Goal: Task Accomplishment & Management: Complete application form

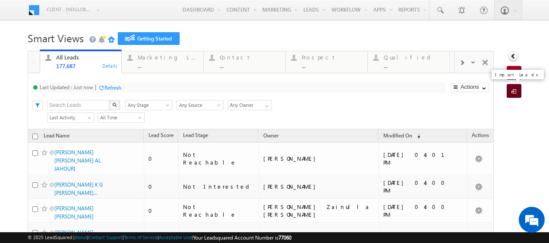
click at [511, 90] on span at bounding box center [515, 92] width 8 height 9
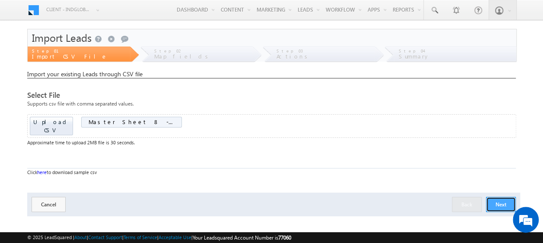
click at [510, 197] on button "Next" at bounding box center [501, 204] width 30 height 15
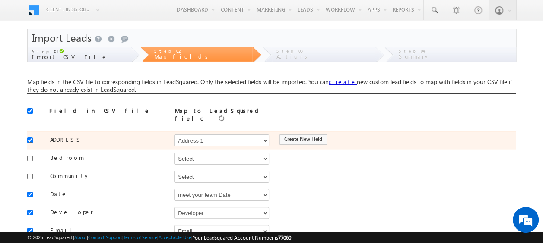
click at [28, 138] on input "checkbox" at bounding box center [30, 141] width 6 height 6
checkbox input "true"
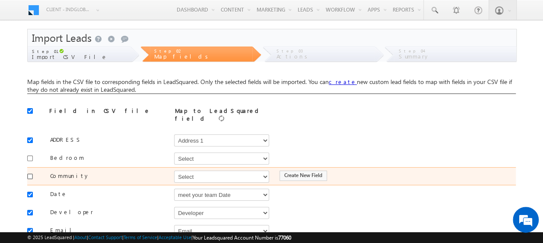
click at [32, 174] on input "checkbox" at bounding box center [30, 177] width 6 height 6
checkbox input "true"
click at [211, 174] on select "Select Select Address 1 Address 2 Budget Building Name Buyer Persona Campaign N…" at bounding box center [221, 177] width 95 height 12
select select "mx_Master_Project"
click at [174, 171] on select "Select Select Address 1 Address 2 Budget Building Name Buyer Persona Campaign N…" at bounding box center [221, 177] width 95 height 12
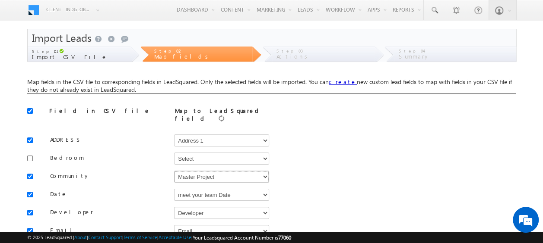
scroll to position [43, 0]
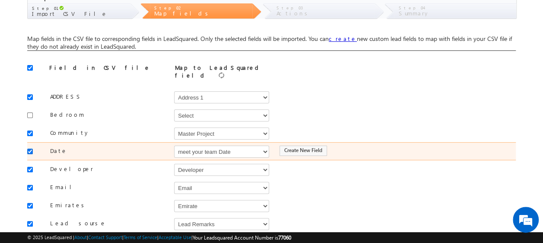
click at [30, 149] on input "checkbox" at bounding box center [30, 152] width 6 height 6
checkbox input "false"
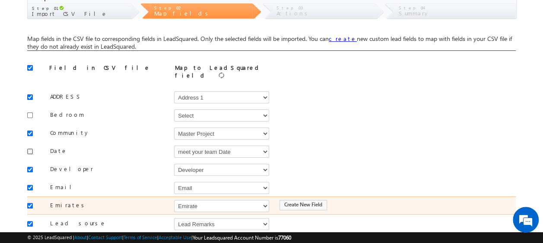
scroll to position [86, 0]
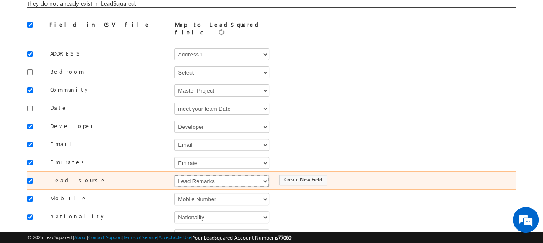
click at [199, 175] on select "Select Select Address 1 Address 2 Budget Building Name Buyer Persona Campaign N…" at bounding box center [221, 181] width 95 height 12
select select "Source"
click at [174, 175] on select "Select Select Address 1 Address 2 Budget Building Name Buyer Persona Campaign N…" at bounding box center [221, 181] width 95 height 12
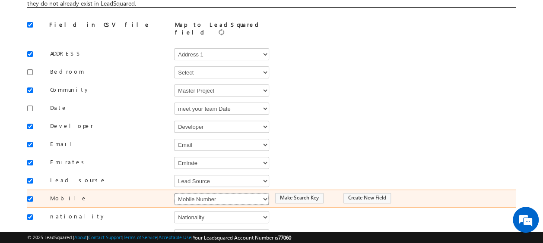
click at [200, 193] on select "Select Select Address 1 Address 2 Budget Building Name Buyer Persona Campaign N…" at bounding box center [221, 199] width 95 height 12
select select "Phone"
click at [174, 193] on select "Select Select Address 1 Address 2 Budget Building Name Buyer Persona Campaign N…" at bounding box center [221, 199] width 95 height 12
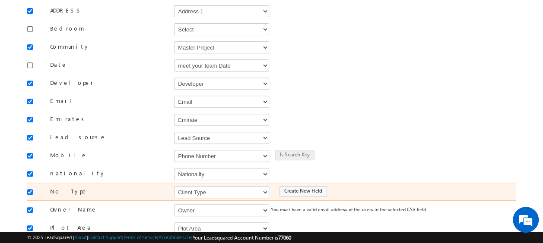
click at [30, 189] on input "checkbox" at bounding box center [30, 192] width 6 height 6
checkbox input "false"
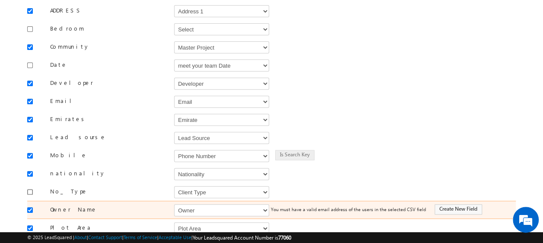
scroll to position [173, 0]
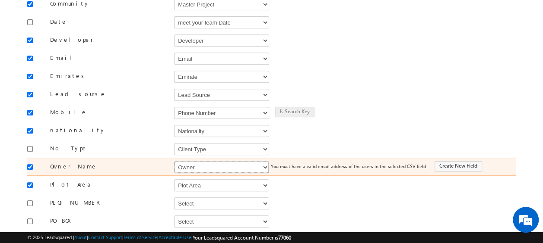
click at [195, 162] on select "Select Select Address 1 Address 2 Budget Building Name Buyer Persona Campaign N…" at bounding box center [221, 167] width 95 height 12
select select "FirstName"
click at [174, 161] on select "Select Select Address 1 Address 2 Budget Building Name Buyer Persona Campaign N…" at bounding box center [221, 167] width 95 height 12
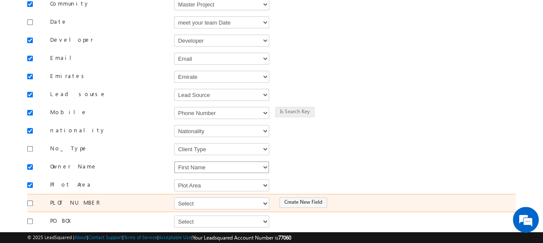
scroll to position [216, 0]
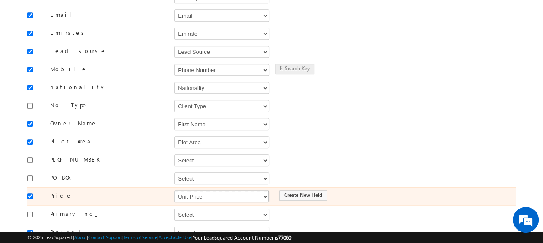
click at [182, 191] on select "Select Select Address 1 Address 2 Budget Building Name Buyer Persona Campaign N…" at bounding box center [221, 197] width 95 height 12
select select "mx_Unit_Number"
click at [174, 191] on select "Select Select Address 1 Address 2 Budget Building Name Buyer Persona Campaign N…" at bounding box center [221, 197] width 95 height 12
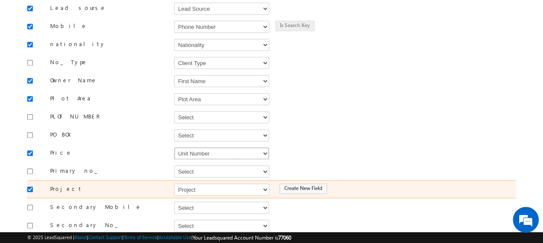
scroll to position [345, 0]
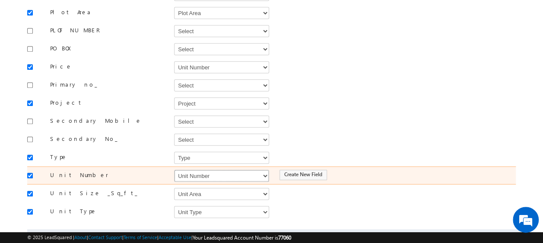
click at [194, 170] on select "Select Select Address 1 Address 2 Budget Building Name Buyer Persona Campaign N…" at bounding box center [221, 176] width 95 height 12
select select "mx_Unit_No"
click at [174, 170] on select "Select Select Address 1 Address 2 Budget Building Name Buyer Persona Campaign N…" at bounding box center [221, 176] width 95 height 12
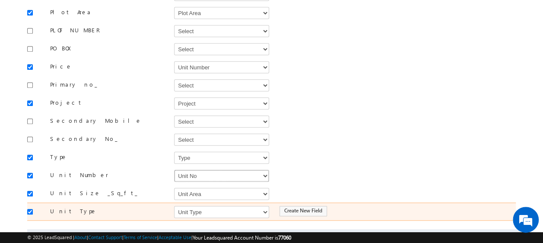
scroll to position [379, 0]
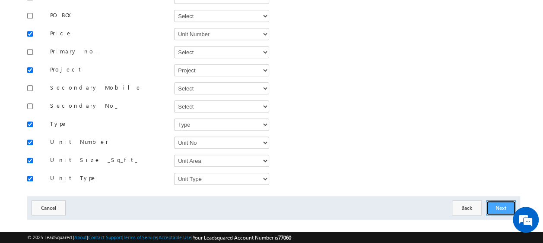
click at [503, 201] on button "Next" at bounding box center [501, 208] width 30 height 15
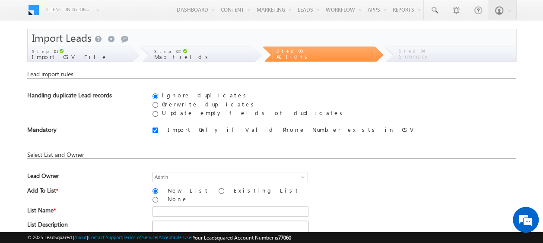
scroll to position [43, 0]
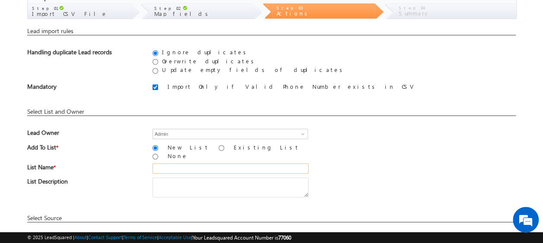
click at [179, 164] on input "text" at bounding box center [230, 169] width 156 height 10
type input "19_Aug_2025_MS_08"
click at [378, 164] on div "List Name * 19_Aug_2025_MS_08" at bounding box center [271, 171] width 488 height 14
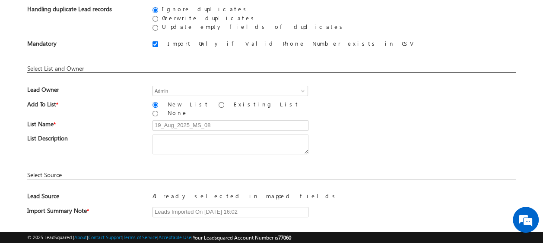
scroll to position [127, 0]
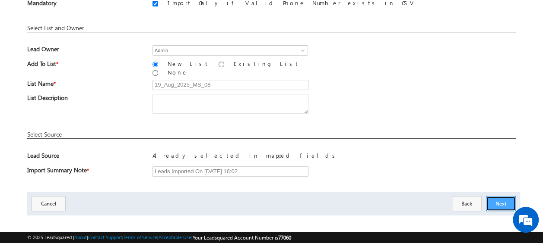
click at [499, 196] on button "Next" at bounding box center [501, 203] width 30 height 15
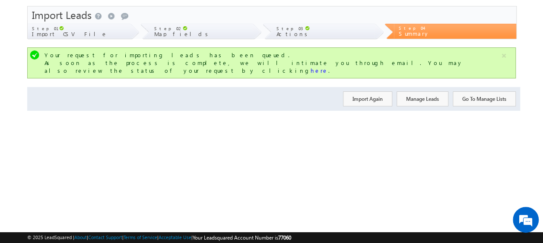
scroll to position [0, 0]
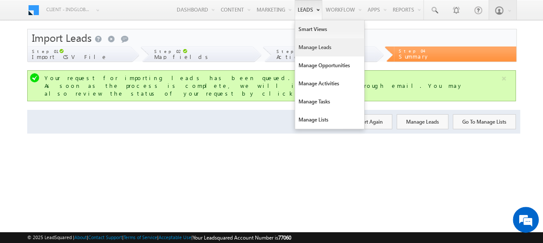
click at [313, 49] on link "Manage Leads" at bounding box center [329, 47] width 69 height 18
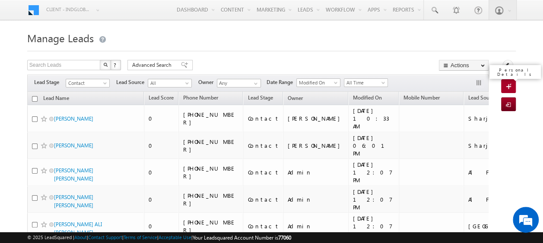
click at [508, 85] on span at bounding box center [509, 87] width 8 height 9
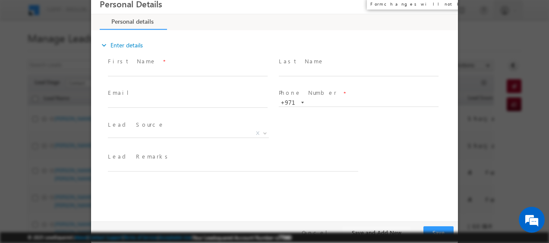
click at [447, 3] on button "×" at bounding box center [445, 5] width 15 height 16
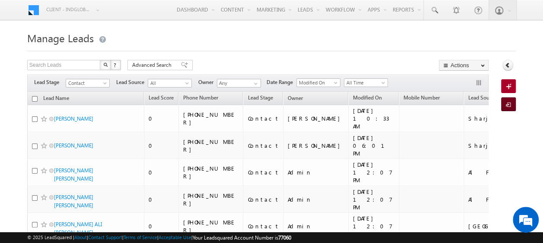
click at [505, 101] on span at bounding box center [509, 105] width 8 height 9
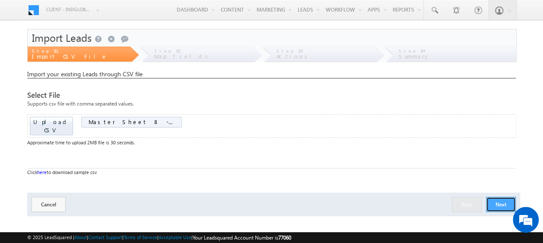
click at [508, 198] on button "Next" at bounding box center [501, 204] width 30 height 15
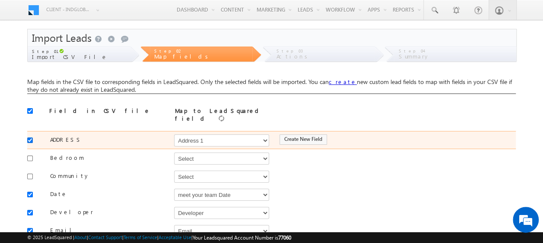
click at [28, 138] on input "checkbox" at bounding box center [30, 141] width 6 height 6
checkbox input "false"
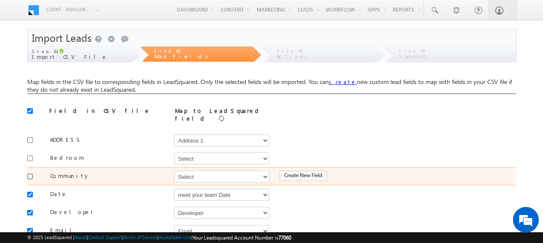
click at [32, 174] on input "checkbox" at bounding box center [30, 177] width 6 height 6
checkbox input "true"
click at [194, 176] on select "Select Select Address 1 Address 2 Budget Building Name Buyer Persona Campaign N…" at bounding box center [221, 177] width 95 height 12
select select "mx_Master_Project"
click at [174, 171] on select "Select Select Address 1 Address 2 Budget Building Name Buyer Persona Campaign N…" at bounding box center [221, 177] width 95 height 12
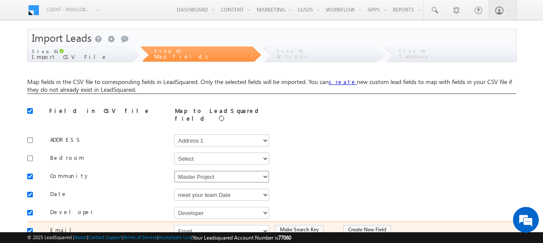
scroll to position [43, 0]
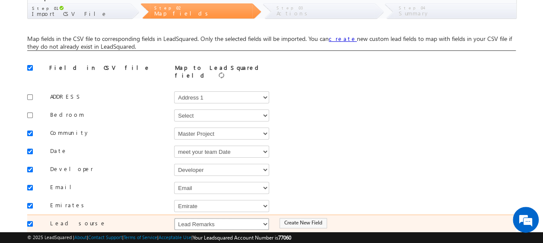
click at [226, 218] on select "Select Select Address 1 Address 2 Budget Building Name Buyer Persona Campaign N…" at bounding box center [221, 224] width 95 height 12
select select "Source"
click at [174, 218] on select "Select Select Address 1 Address 2 Budget Building Name Buyer Persona Campaign N…" at bounding box center [221, 224] width 95 height 12
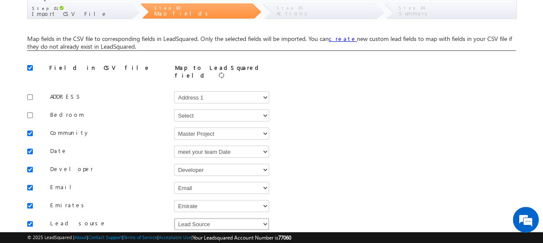
scroll to position [86, 0]
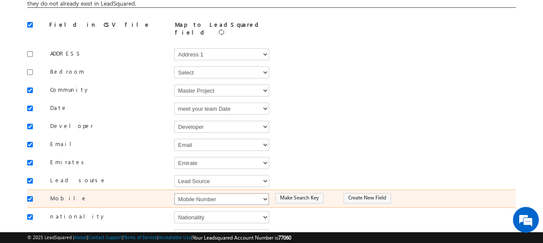
click at [210, 193] on select "Select Select Address 1 Address 2 Budget Building Name Buyer Persona Campaign N…" at bounding box center [221, 199] width 95 height 12
select select "Phone"
click at [174, 193] on select "Select Select Address 1 Address 2 Budget Building Name Buyer Persona Campaign N…" at bounding box center [221, 199] width 95 height 12
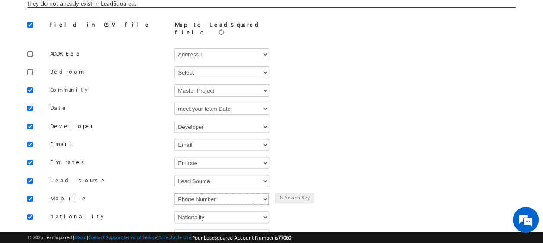
scroll to position [129, 0]
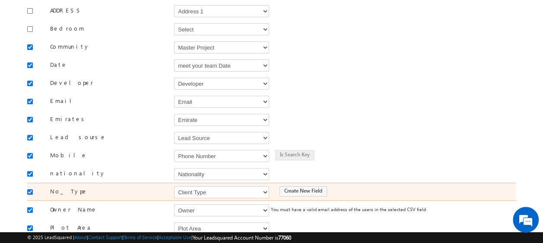
click at [29, 189] on input "checkbox" at bounding box center [30, 192] width 6 height 6
checkbox input "false"
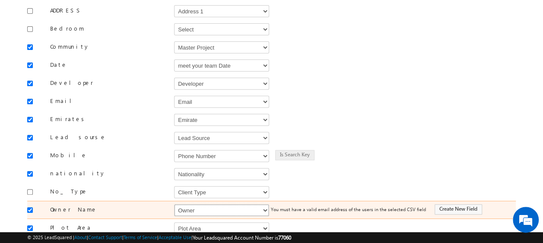
click at [183, 207] on select "Select Select Address 1 Address 2 Budget Building Name Buyer Persona Campaign N…" at bounding box center [221, 211] width 95 height 12
select select "FirstName"
click at [174, 205] on select "Select Select Address 1 Address 2 Budget Building Name Buyer Persona Campaign N…" at bounding box center [221, 211] width 95 height 12
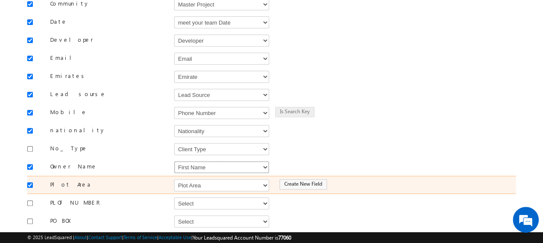
scroll to position [216, 0]
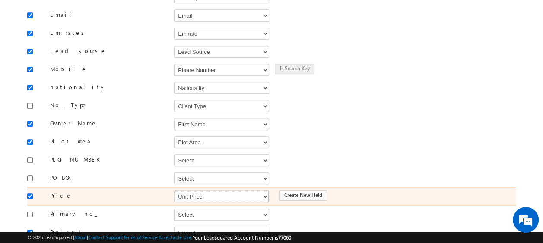
click at [208, 191] on select "Select Select Address 1 Address 2 Budget Building Name Buyer Persona Campaign N…" at bounding box center [221, 197] width 95 height 12
select select "mx_Unit_Number"
click at [174, 191] on select "Select Select Address 1 Address 2 Budget Building Name Buyer Persona Campaign N…" at bounding box center [221, 197] width 95 height 12
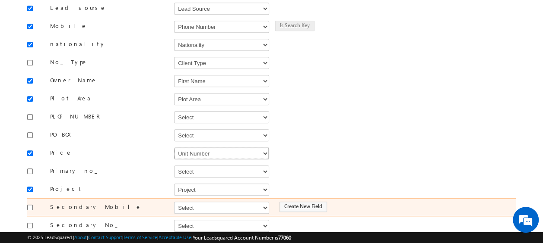
scroll to position [302, 0]
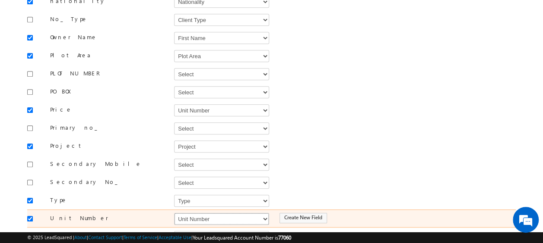
click at [195, 213] on select "Select Select Address 1 Address 2 Budget Building Name Buyer Persona Campaign N…" at bounding box center [221, 219] width 95 height 12
select select "mx_Unit_No"
click at [174, 213] on select "Select Select Address 1 Address 2 Budget Building Name Buyer Persona Campaign N…" at bounding box center [221, 219] width 95 height 12
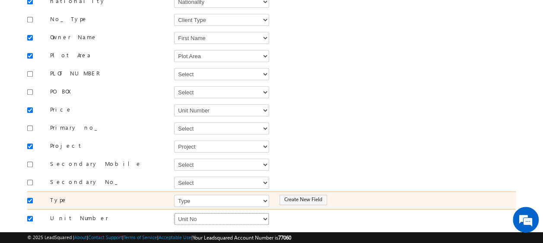
scroll to position [379, 0]
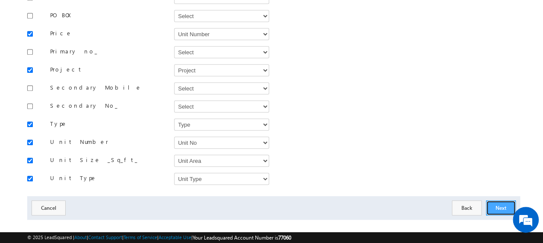
click at [502, 201] on button "Next" at bounding box center [501, 208] width 30 height 15
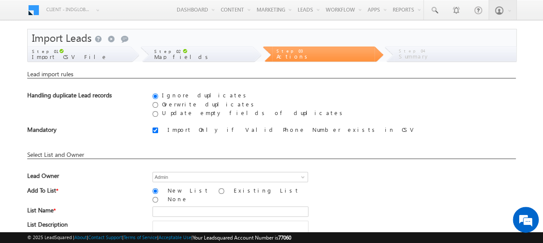
scroll to position [43, 0]
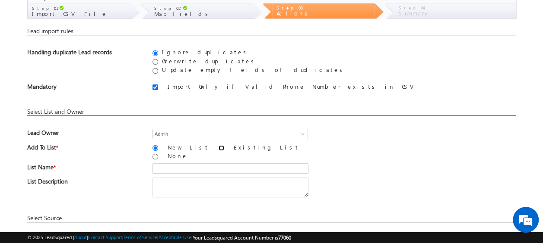
drag, startPoint x: 191, startPoint y: 148, endPoint x: 190, endPoint y: 200, distance: 51.8
click at [218, 148] on input "Existing List" at bounding box center [221, 148] width 6 height 6
radio input "true"
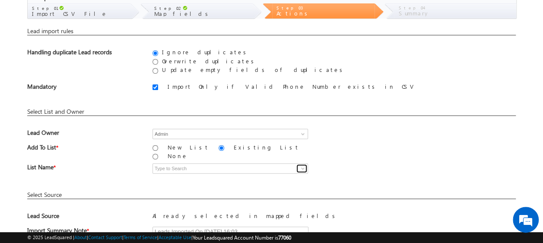
click at [303, 165] on span at bounding box center [302, 168] width 7 height 7
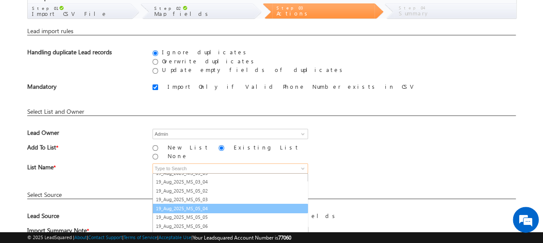
scroll to position [16, 0]
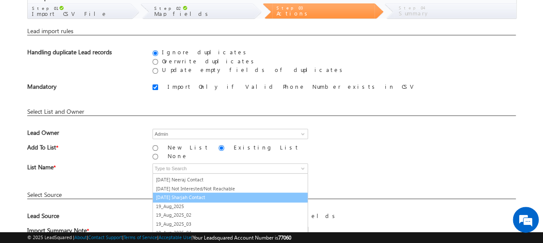
click at [388, 174] on div "Lead import rules You do not have permissions to update these leads. You do not…" at bounding box center [271, 135] width 488 height 217
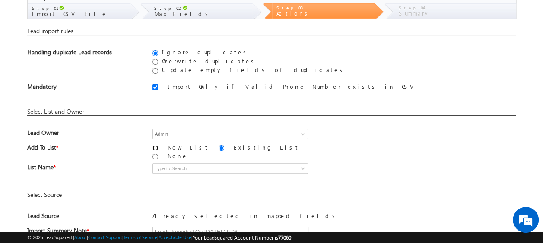
click at [155, 148] on input "New List" at bounding box center [155, 148] width 6 height 6
radio input "true"
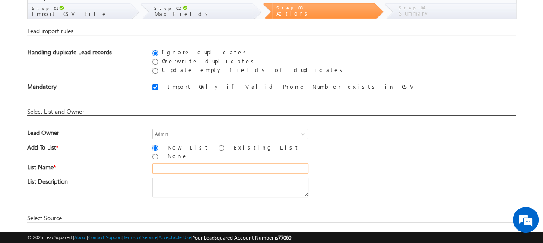
click at [176, 165] on input "text" at bounding box center [230, 169] width 156 height 10
type input "19_Aug_2025_MS_08_02"
click at [406, 164] on div "List Name * 19_Aug_2025_MS_08_02" at bounding box center [271, 171] width 488 height 14
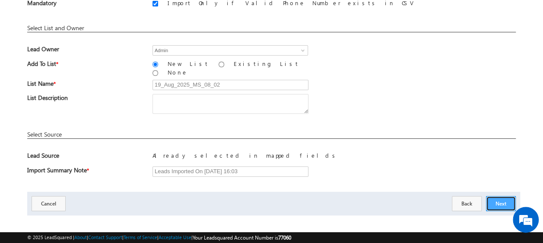
click at [495, 201] on button "Next" at bounding box center [501, 203] width 30 height 15
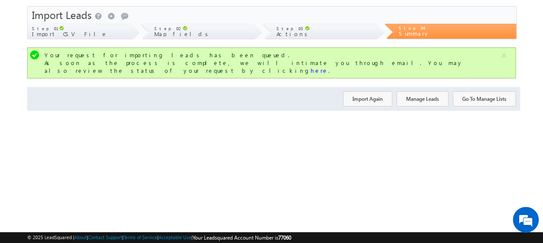
scroll to position [0, 0]
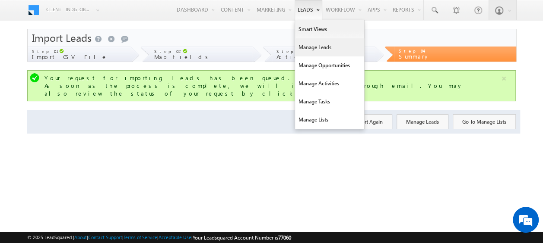
click at [312, 46] on link "Manage Leads" at bounding box center [329, 47] width 69 height 18
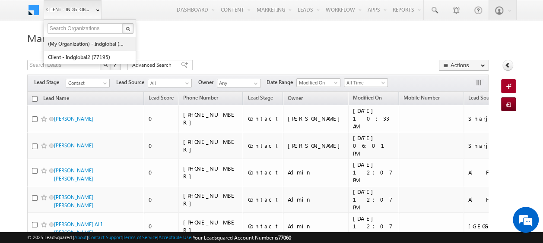
click at [89, 42] on link "(My Organization) - indglobal (48060)" at bounding box center [86, 43] width 79 height 13
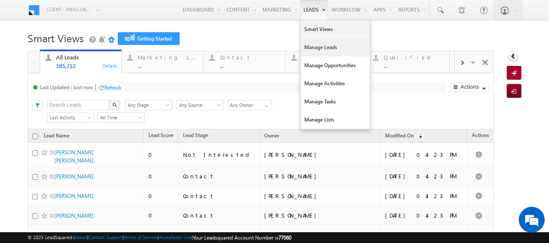
click at [313, 50] on link "Manage Leads" at bounding box center [335, 47] width 69 height 18
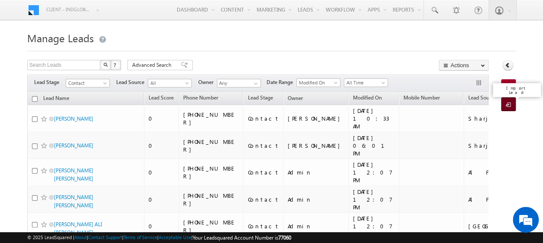
click at [509, 102] on span at bounding box center [509, 105] width 8 height 9
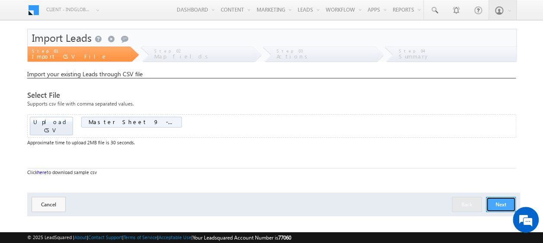
click at [496, 202] on button "Next" at bounding box center [501, 204] width 30 height 15
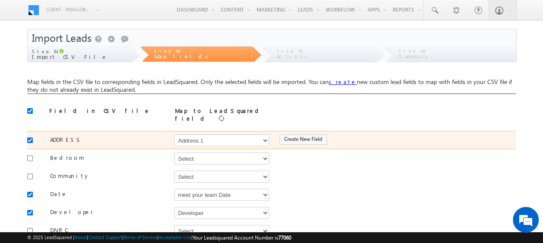
click at [32, 138] on input "checkbox" at bounding box center [30, 141] width 6 height 6
checkbox input "false"
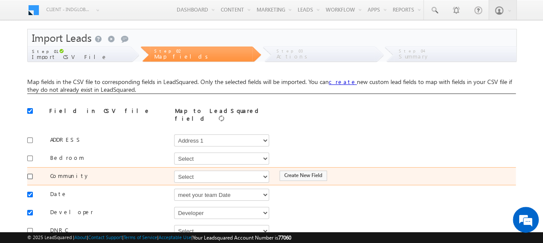
click at [30, 174] on input "checkbox" at bounding box center [30, 177] width 6 height 6
checkbox input "true"
click at [192, 175] on select "Select Select Address 1 Address 2 Budget Building Name Buyer Persona Campaign N…" at bounding box center [221, 177] width 95 height 12
select select "mx_Master_Project"
click at [174, 171] on select "Select Select Address 1 Address 2 Budget Building Name Buyer Persona Campaign N…" at bounding box center [221, 177] width 95 height 12
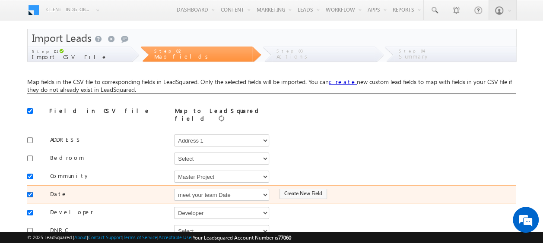
click at [30, 192] on input "checkbox" at bounding box center [30, 195] width 6 height 6
checkbox input "false"
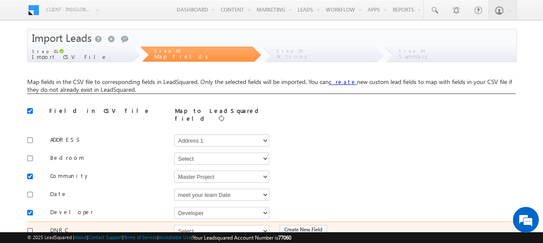
click at [31, 228] on input "checkbox" at bounding box center [30, 231] width 6 height 6
checkbox input "true"
click at [216, 225] on select "Select Select Address 1 Address 2 Budget Building Name Buyer Persona Campaign N…" at bounding box center [221, 231] width 95 height 12
select select "mx_DNCR_Status"
click at [174, 225] on select "Select Select Address 1 Address 2 Budget Building Name Buyer Persona Campaign N…" at bounding box center [221, 231] width 95 height 12
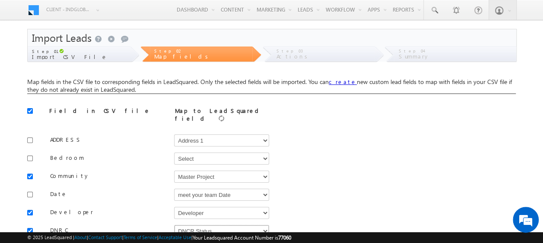
scroll to position [86, 0]
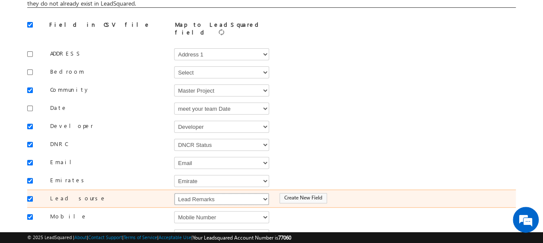
click at [252, 196] on select "Select Select Address 1 Address 2 Budget Building Name Buyer Persona Campaign N…" at bounding box center [221, 199] width 95 height 12
select select "Source"
click at [174, 193] on select "Select Select Address 1 Address 2 Budget Building Name Buyer Persona Campaign N…" at bounding box center [221, 199] width 95 height 12
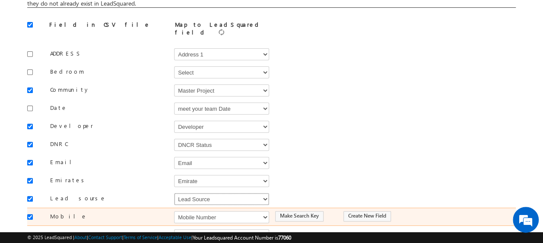
scroll to position [129, 0]
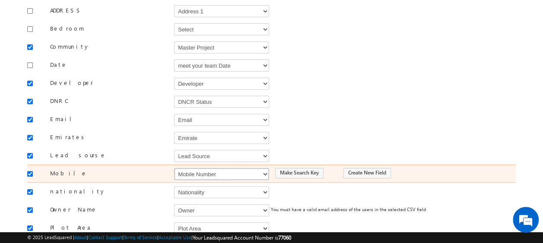
click at [237, 168] on select "Select Select Address 1 Address 2 Budget Building Name Buyer Persona Campaign N…" at bounding box center [221, 174] width 95 height 12
select select "Phone"
click at [174, 168] on select "Select Select Address 1 Address 2 Budget Building Name Buyer Persona Campaign N…" at bounding box center [221, 174] width 95 height 12
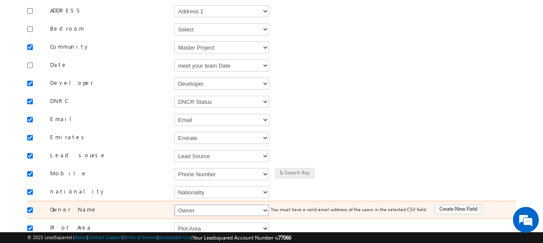
click at [231, 205] on select "Select Select Address 1 Address 2 Budget Building Name Buyer Persona Campaign N…" at bounding box center [221, 211] width 95 height 12
select select "FirstName"
click at [174, 205] on select "Select Select Address 1 Address 2 Budget Building Name Buyer Persona Campaign N…" at bounding box center [221, 211] width 95 height 12
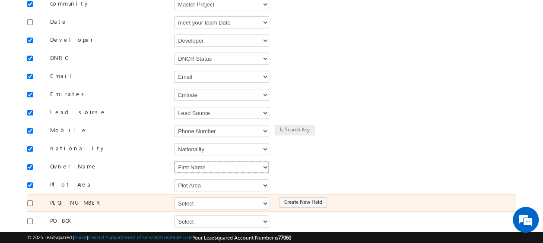
scroll to position [216, 0]
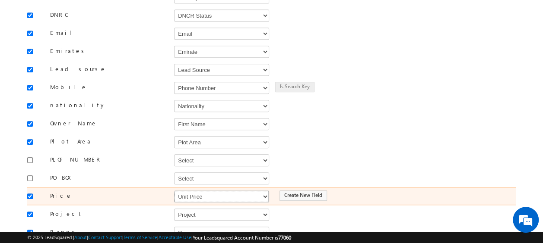
click at [224, 191] on select "Select Select Address 1 Address 2 Budget Building Name Buyer Persona Campaign N…" at bounding box center [221, 197] width 95 height 12
select select "mx_Unit_Number"
click at [174, 191] on select "Select Select Address 1 Address 2 Budget Building Name Buyer Persona Campaign N…" at bounding box center [221, 197] width 95 height 12
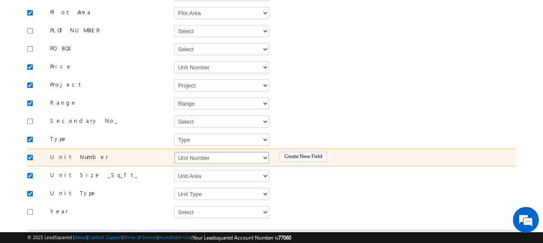
click at [188, 152] on select "Select Select Address 1 Address 2 Budget Building Name Buyer Persona Campaign N…" at bounding box center [221, 158] width 95 height 12
select select "mx_Unit_No"
click at [174, 152] on select "Select Select Address 1 Address 2 Budget Building Name Buyer Persona Campaign N…" at bounding box center [221, 158] width 95 height 12
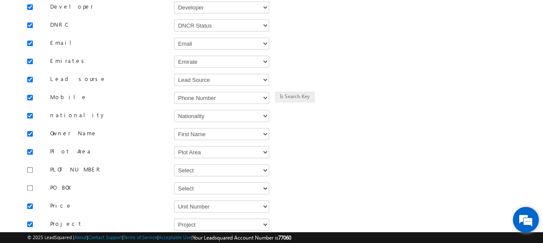
scroll to position [379, 0]
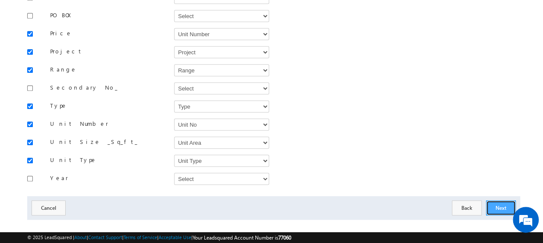
click at [500, 201] on button "Next" at bounding box center [501, 208] width 30 height 15
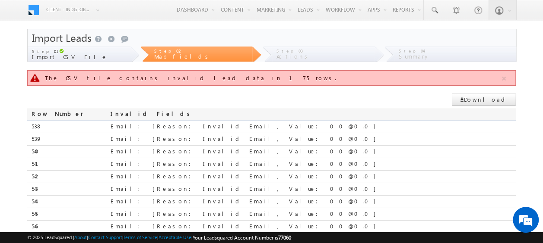
scroll to position [191, 0]
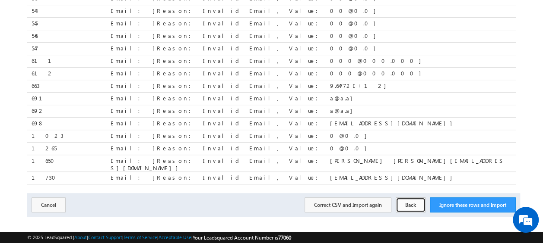
click at [403, 198] on button "Back" at bounding box center [410, 205] width 30 height 15
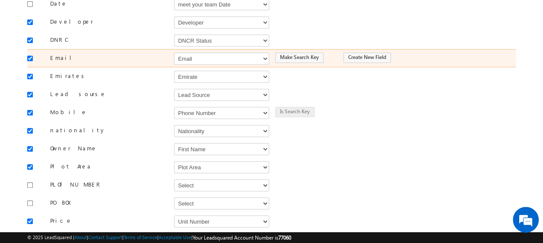
scroll to position [104, 0]
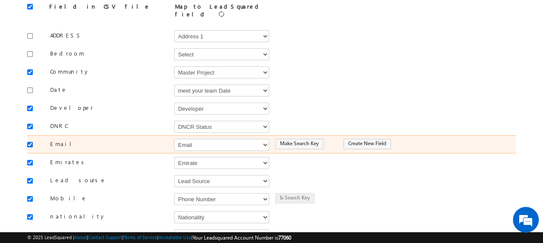
click at [31, 142] on input "checkbox" at bounding box center [30, 145] width 6 height 6
checkbox input "false"
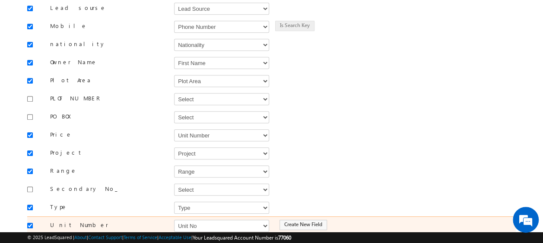
scroll to position [363, 0]
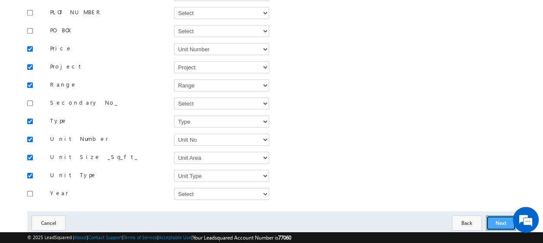
click at [489, 216] on button "Next" at bounding box center [501, 223] width 30 height 15
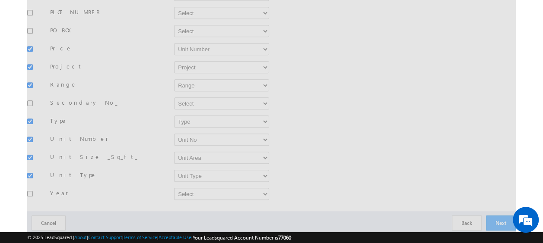
scroll to position [127, 0]
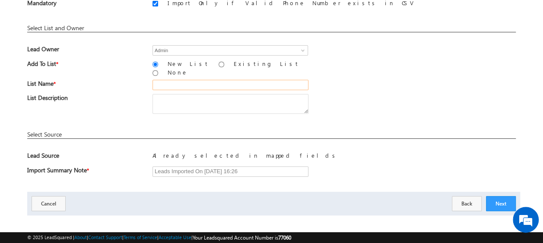
click at [186, 80] on input "text" at bounding box center [230, 85] width 156 height 10
type input "19_Aug_2025_MS_09"
click at [344, 94] on div "List Description" at bounding box center [271, 106] width 488 height 24
click at [498, 198] on button "Next" at bounding box center [501, 203] width 30 height 15
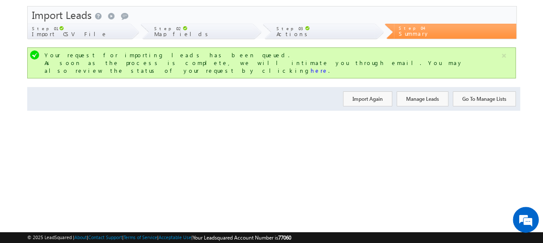
scroll to position [0, 0]
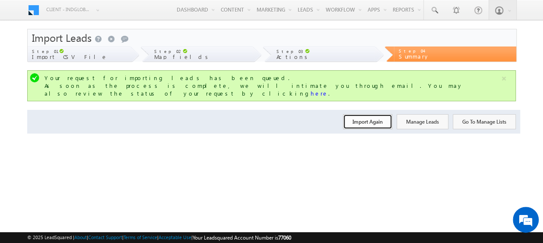
click at [356, 117] on button "Import Again" at bounding box center [367, 121] width 49 height 15
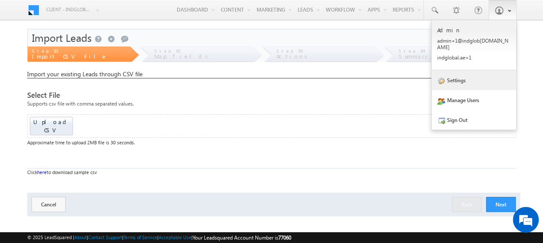
click at [463, 78] on link "Settings" at bounding box center [473, 80] width 85 height 20
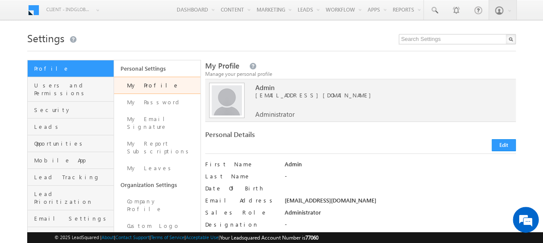
click at [148, 235] on link "Request History" at bounding box center [157, 247] width 86 height 25
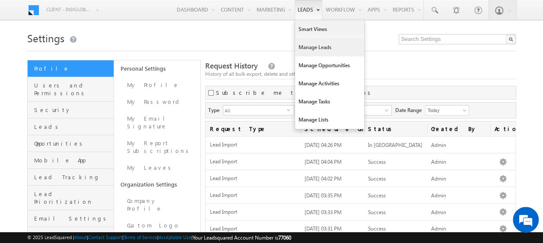
click at [316, 43] on link "Manage Leads" at bounding box center [329, 47] width 69 height 18
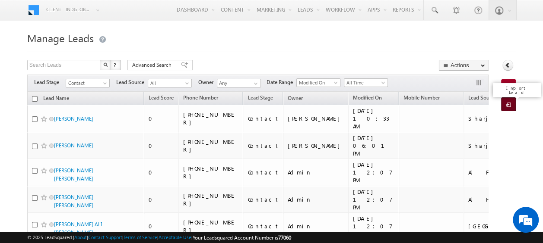
click at [508, 104] on span at bounding box center [509, 105] width 8 height 9
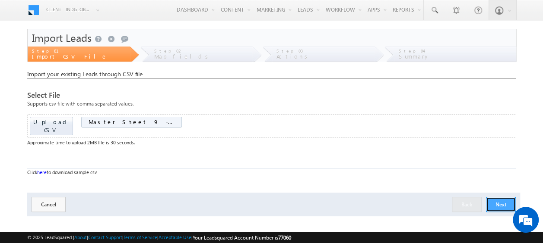
click at [500, 197] on button "Next" at bounding box center [501, 204] width 30 height 15
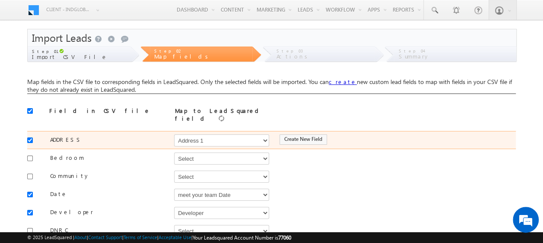
click at [31, 139] on div at bounding box center [32, 140] width 10 height 12
click at [32, 138] on input "checkbox" at bounding box center [30, 141] width 6 height 6
checkbox input "false"
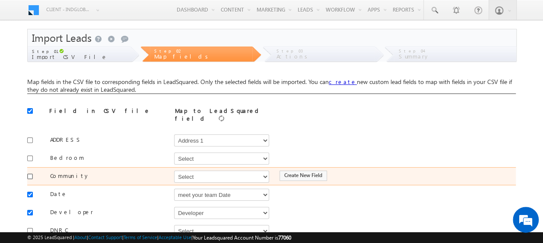
click at [29, 174] on input "checkbox" at bounding box center [30, 177] width 6 height 6
checkbox input "true"
click at [187, 171] on select "Select Select Address 1 Address 2 Budget Building Name Buyer Persona Campaign N…" at bounding box center [221, 177] width 95 height 12
select select "mx_Master_Project"
click at [174, 171] on select "Select Select Address 1 Address 2 Budget Building Name Buyer Persona Campaign N…" at bounding box center [221, 177] width 95 height 12
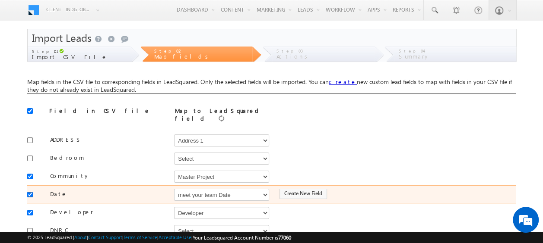
click at [30, 192] on input "checkbox" at bounding box center [30, 195] width 6 height 6
checkbox input "false"
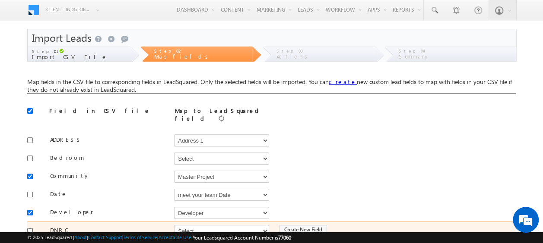
click at [28, 228] on input "checkbox" at bounding box center [30, 231] width 6 height 6
checkbox input "true"
click at [188, 229] on select "Select Select Address 1 Address 2 Budget Building Name Buyer Persona Campaign N…" at bounding box center [221, 231] width 95 height 12
select select "mx_DNCR_Status"
click at [174, 225] on select "Select Select Address 1 Address 2 Budget Building Name Buyer Persona Campaign N…" at bounding box center [221, 231] width 95 height 12
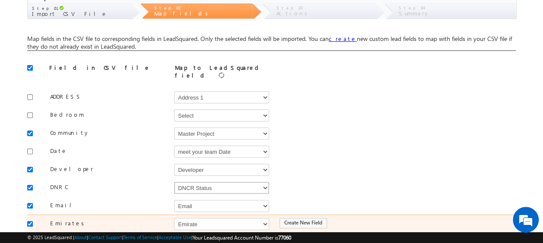
scroll to position [86, 0]
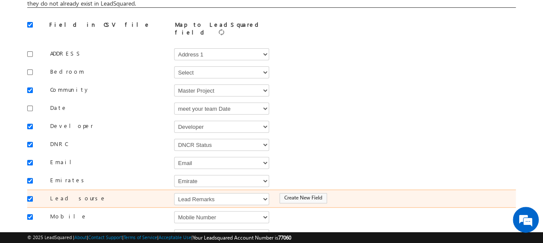
click at [171, 192] on div "Lead sourse Select Select Address 1 Address 2 Budget Building Name Buyer Person…" at bounding box center [271, 199] width 488 height 18
click at [182, 193] on select "Select Select Address 1 Address 2 Budget Building Name Buyer Persona Campaign N…" at bounding box center [221, 199] width 95 height 12
select select "Source"
click at [174, 193] on select "Select Select Address 1 Address 2 Budget Building Name Buyer Persona Campaign N…" at bounding box center [221, 199] width 95 height 12
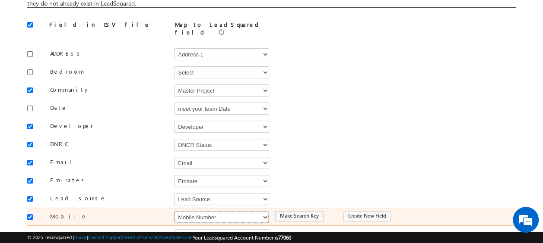
click at [201, 211] on select "Select Select Address 1 Address 2 Budget Building Name Buyer Persona Campaign N…" at bounding box center [221, 217] width 95 height 12
select select "Phone"
click at [174, 211] on select "Select Select Address 1 Address 2 Budget Building Name Buyer Persona Campaign N…" at bounding box center [221, 217] width 95 height 12
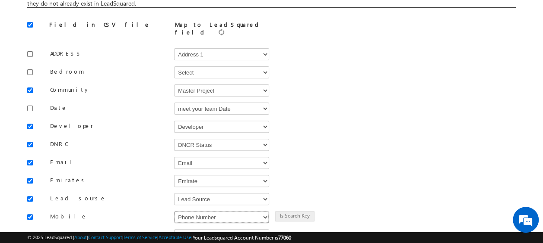
scroll to position [129, 0]
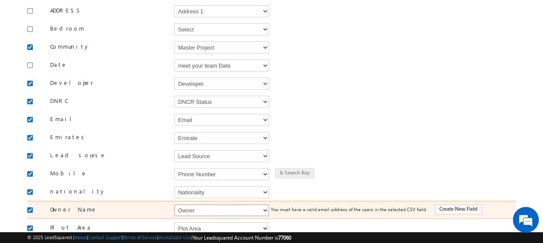
click at [198, 205] on select "Select Select Address 1 Address 2 Budget Building Name Buyer Persona Campaign N…" at bounding box center [221, 211] width 95 height 12
select select "FirstName"
click at [174, 205] on select "Select Select Address 1 Address 2 Budget Building Name Buyer Persona Campaign N…" at bounding box center [221, 211] width 95 height 12
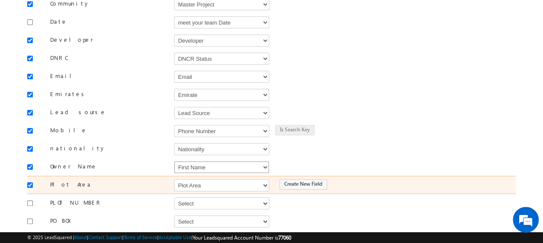
scroll to position [216, 0]
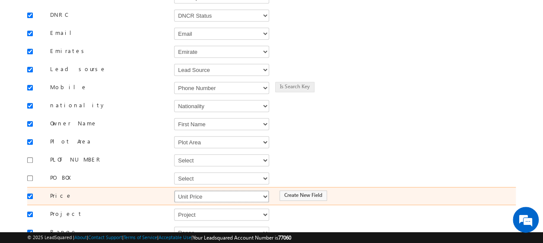
click at [203, 191] on select "Select Select Address 1 Address 2 Budget Building Name Buyer Persona Campaign N…" at bounding box center [221, 197] width 95 height 12
select select "mx_Unit_Number"
click at [174, 191] on select "Select Select Address 1 Address 2 Budget Building Name Buyer Persona Campaign N…" at bounding box center [221, 197] width 95 height 12
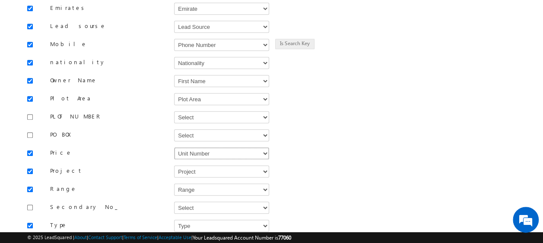
scroll to position [302, 0]
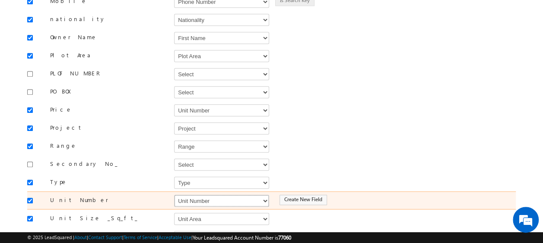
click at [185, 195] on select "Select Select Address 1 Address 2 Budget Building Name Buyer Persona Campaign N…" at bounding box center [221, 201] width 95 height 12
select select "mx_Unit_No"
click at [174, 195] on select "Select Select Address 1 Address 2 Budget Building Name Buyer Persona Campaign N…" at bounding box center [221, 201] width 95 height 12
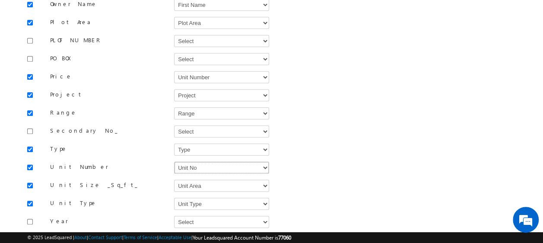
scroll to position [379, 0]
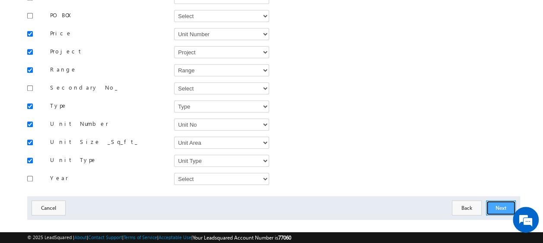
click at [500, 201] on button "Next" at bounding box center [501, 208] width 30 height 15
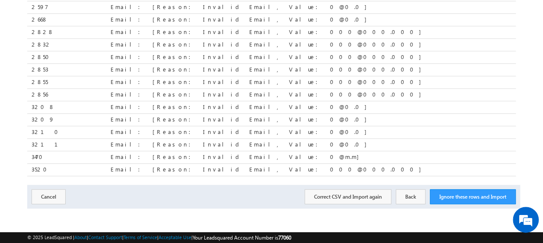
scroll to position [191, 0]
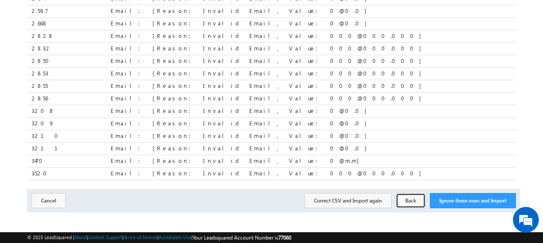
click at [417, 199] on button "Back" at bounding box center [410, 200] width 30 height 15
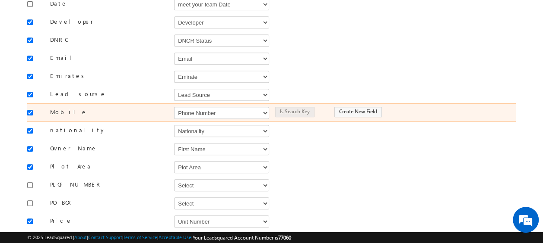
scroll to position [104, 0]
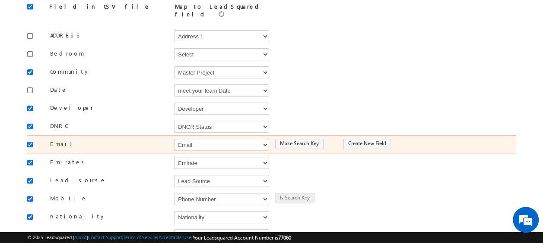
click at [29, 142] on input "checkbox" at bounding box center [30, 145] width 6 height 6
checkbox input "false"
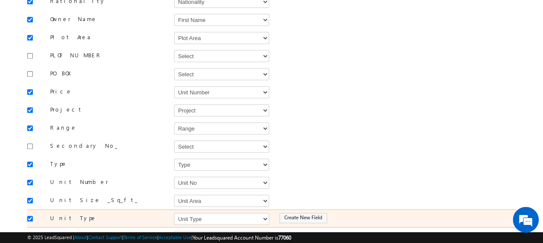
scroll to position [379, 0]
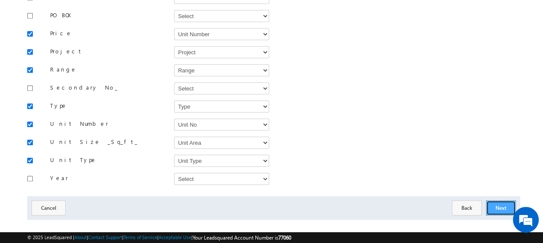
click at [500, 201] on button "Next" at bounding box center [501, 208] width 30 height 15
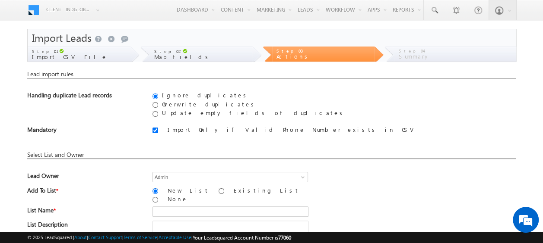
scroll to position [86, 0]
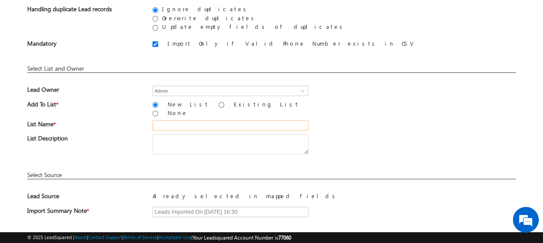
click at [180, 121] on input "text" at bounding box center [230, 125] width 156 height 10
type input "19_Aug_2025_MS_09_02"
click at [362, 135] on div "List Description" at bounding box center [271, 147] width 488 height 24
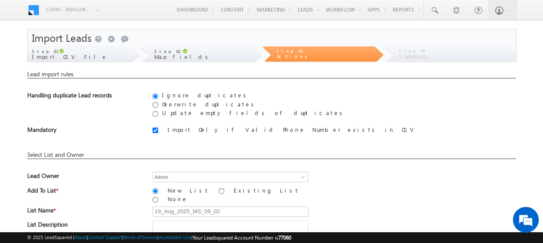
scroll to position [127, 0]
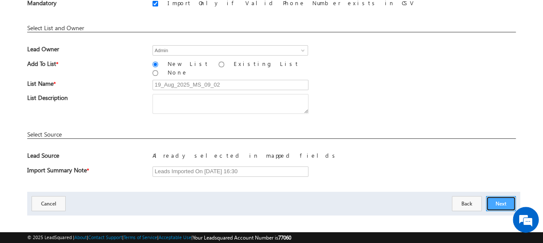
click at [505, 196] on button "Next" at bounding box center [501, 203] width 30 height 15
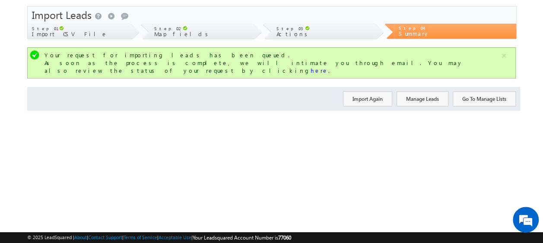
scroll to position [0, 0]
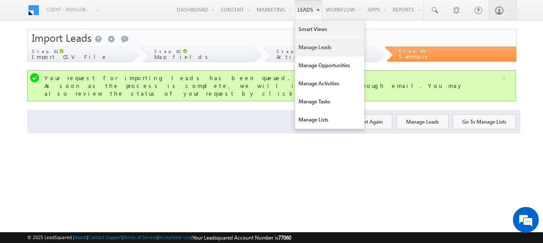
click at [314, 45] on link "Manage Leads" at bounding box center [329, 47] width 69 height 18
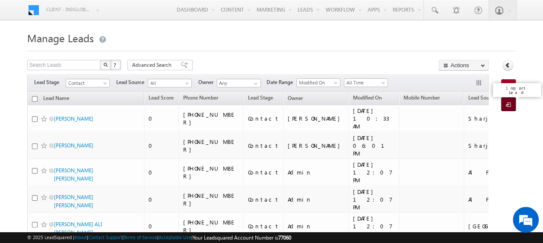
click at [506, 105] on span at bounding box center [509, 105] width 8 height 9
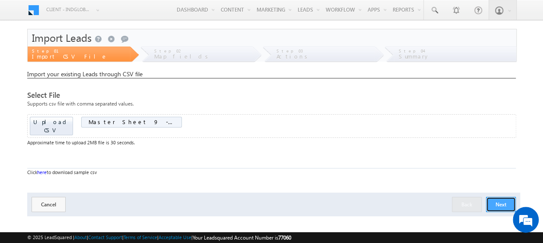
click at [503, 198] on button "Next" at bounding box center [501, 204] width 30 height 15
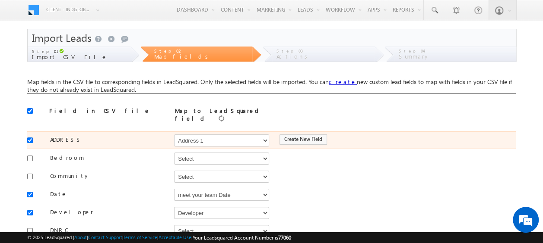
click at [33, 139] on div at bounding box center [32, 140] width 10 height 12
click at [30, 138] on input "checkbox" at bounding box center [30, 141] width 6 height 6
checkbox input "false"
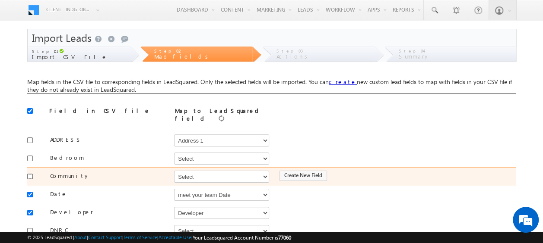
click at [31, 174] on input "checkbox" at bounding box center [30, 177] width 6 height 6
checkbox input "true"
click at [216, 171] on select "Select Select Address 1 Address 2 Budget Building Name Buyer Persona Campaign N…" at bounding box center [221, 177] width 95 height 12
select select "mx_Master_Project"
click at [174, 171] on select "Select Select Address 1 Address 2 Budget Building Name Buyer Persona Campaign N…" at bounding box center [221, 177] width 95 height 12
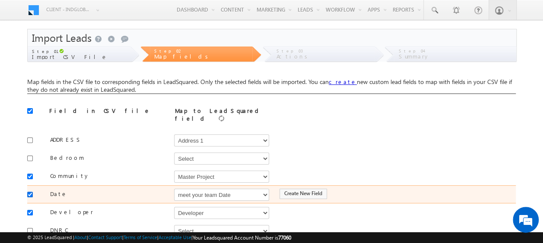
click at [28, 192] on input "checkbox" at bounding box center [30, 195] width 6 height 6
checkbox input "false"
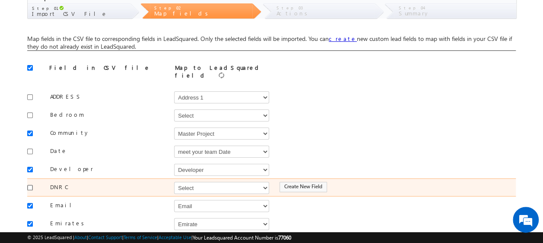
click at [29, 185] on input "checkbox" at bounding box center [30, 188] width 6 height 6
checkbox input "true"
click at [233, 183] on select "Select Select Address 1 Address 2 Budget Building Name Buyer Persona Campaign N…" at bounding box center [221, 188] width 95 height 12
select select "mx_DNCR_Status"
click at [174, 182] on select "Select Select Address 1 Address 2 Budget Building Name Buyer Persona Campaign N…" at bounding box center [221, 188] width 95 height 12
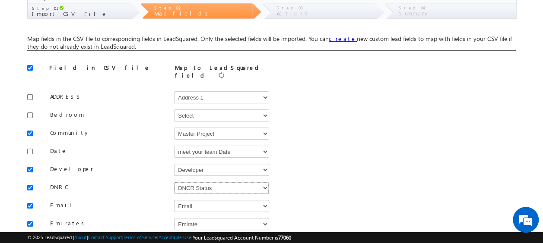
scroll to position [129, 0]
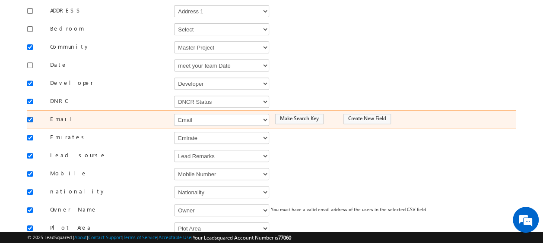
click at [30, 117] on input "checkbox" at bounding box center [30, 120] width 6 height 6
checkbox input "false"
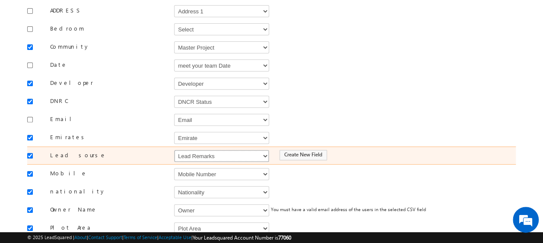
click at [194, 152] on select "Select Select Address 1 Address 2 Budget Building Name Buyer Persona Campaign N…" at bounding box center [221, 156] width 95 height 12
select select "Source"
click at [174, 150] on select "Select Select Address 1 Address 2 Budget Building Name Buyer Persona Campaign N…" at bounding box center [221, 156] width 95 height 12
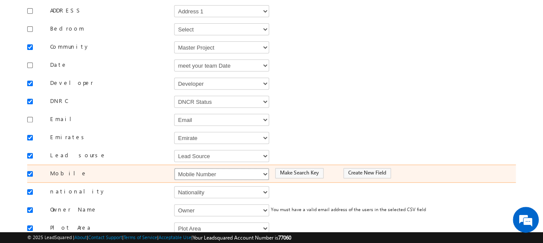
click at [206, 168] on select "Select Select Address 1 Address 2 Budget Building Name Buyer Persona Campaign N…" at bounding box center [221, 174] width 95 height 12
select select "Phone"
click at [174, 168] on select "Select Select Address 1 Address 2 Budget Building Name Buyer Persona Campaign N…" at bounding box center [221, 174] width 95 height 12
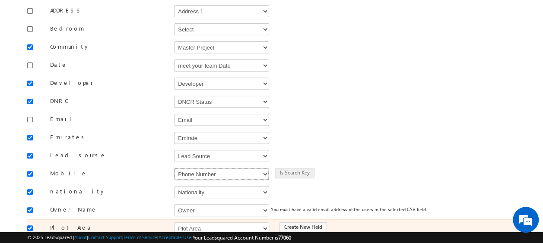
scroll to position [173, 0]
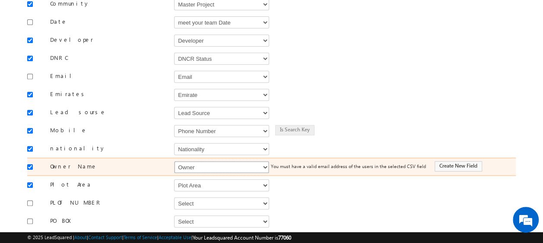
click at [207, 161] on select "Select Select Address 1 Address 2 Budget Building Name Buyer Persona Campaign N…" at bounding box center [221, 167] width 95 height 12
select select "FirstName"
click at [174, 161] on select "Select Select Address 1 Address 2 Budget Building Name Buyer Persona Campaign N…" at bounding box center [221, 167] width 95 height 12
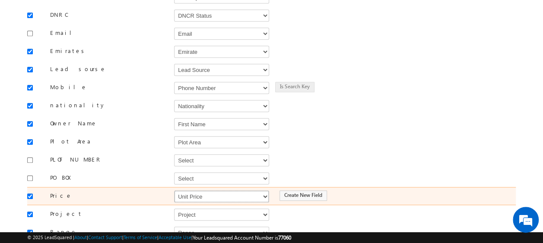
click at [211, 191] on select "Select Select Address 1 Address 2 Budget Building Name Buyer Persona Campaign N…" at bounding box center [221, 197] width 95 height 12
select select "mx_Unit_Number"
click at [174, 191] on select "Select Select Address 1 Address 2 Budget Building Name Buyer Persona Campaign N…" at bounding box center [221, 197] width 95 height 12
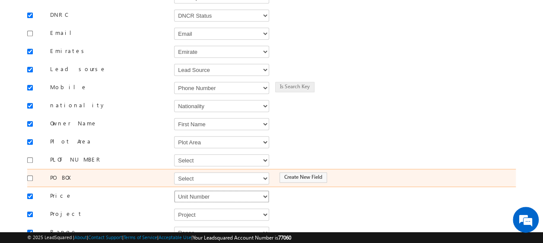
scroll to position [302, 0]
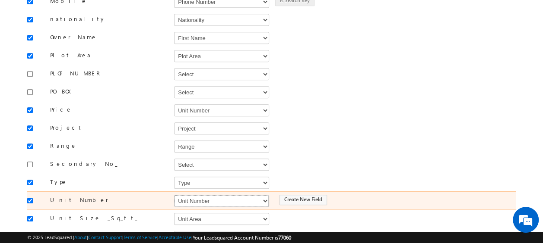
click at [230, 195] on select "Select Select Address 1 Address 2 Budget Building Name Buyer Persona Campaign N…" at bounding box center [221, 201] width 95 height 12
select select "mx_Unit_No"
click at [174, 195] on select "Select Select Address 1 Address 2 Budget Building Name Buyer Persona Campaign N…" at bounding box center [221, 201] width 95 height 12
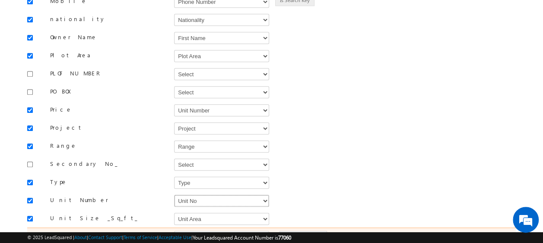
scroll to position [379, 0]
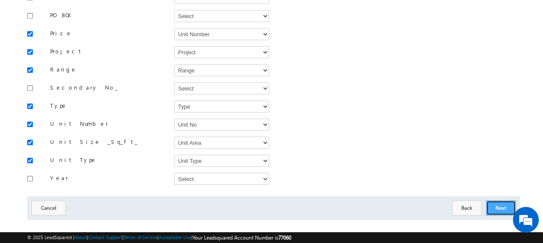
click at [501, 201] on button "Next" at bounding box center [501, 208] width 30 height 15
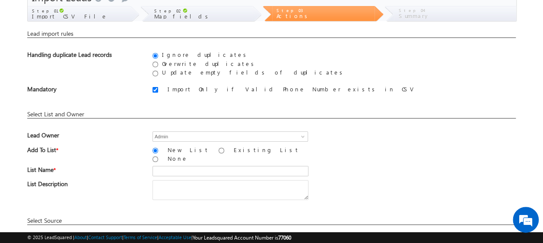
scroll to position [127, 0]
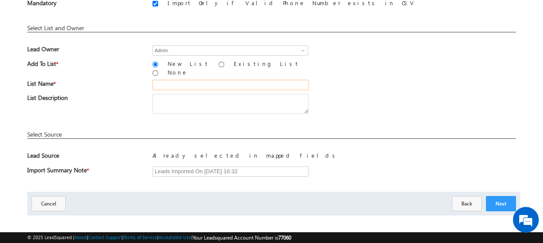
click at [170, 80] on input "text" at bounding box center [230, 85] width 156 height 10
type input "19_Aug_2025_MS_09_03"
click at [377, 152] on div "Already selected in mapped fields" at bounding box center [333, 158] width 363 height 12
click at [505, 196] on button "Next" at bounding box center [501, 203] width 30 height 15
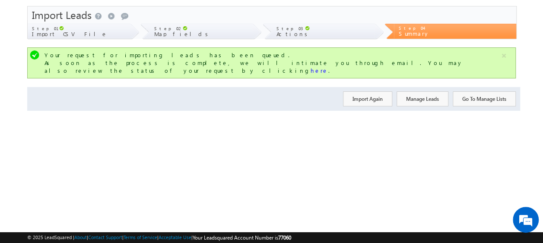
scroll to position [23, 0]
click at [357, 92] on button "Import Again" at bounding box center [367, 99] width 49 height 15
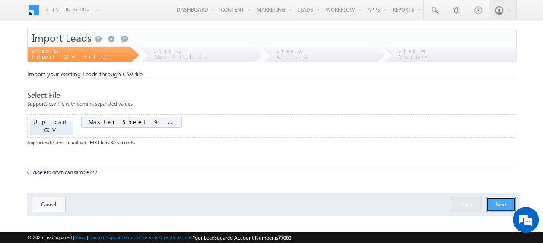
click at [504, 197] on button "Next" at bounding box center [501, 204] width 30 height 15
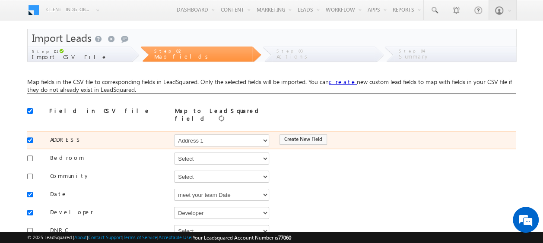
click at [31, 140] on div at bounding box center [32, 140] width 10 height 12
click at [31, 138] on input "checkbox" at bounding box center [30, 141] width 6 height 6
checkbox input "false"
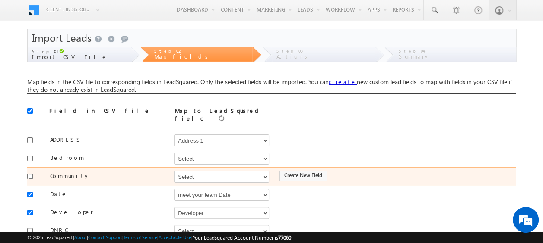
click at [31, 174] on input "checkbox" at bounding box center [30, 177] width 6 height 6
checkbox input "true"
click at [188, 174] on select "Select Select Address 1 Address 2 Budget Building Name Buyer Persona Campaign N…" at bounding box center [221, 177] width 95 height 12
select select "mx_Master_Project"
click at [174, 171] on select "Select Select Address 1 Address 2 Budget Building Name Buyer Persona Campaign N…" at bounding box center [221, 177] width 95 height 12
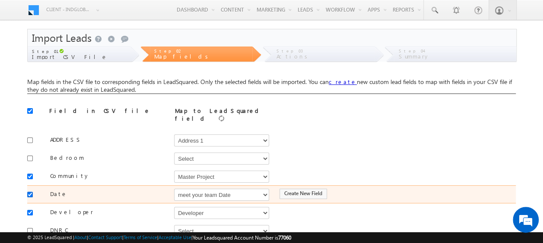
click at [29, 192] on input "checkbox" at bounding box center [30, 195] width 6 height 6
checkbox input "false"
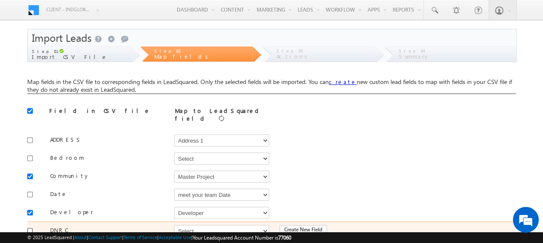
click at [28, 228] on input "checkbox" at bounding box center [30, 231] width 6 height 6
checkbox input "true"
click at [182, 225] on select "Select Select Address 1 Address 2 Budget Building Name Buyer Persona Campaign N…" at bounding box center [221, 231] width 95 height 12
select select "mx_DNCR_Status"
click at [174, 225] on select "Select Select Address 1 Address 2 Budget Building Name Buyer Persona Campaign N…" at bounding box center [221, 231] width 95 height 12
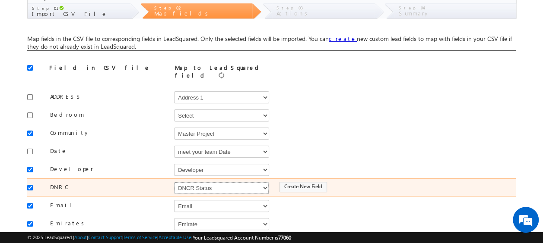
scroll to position [86, 0]
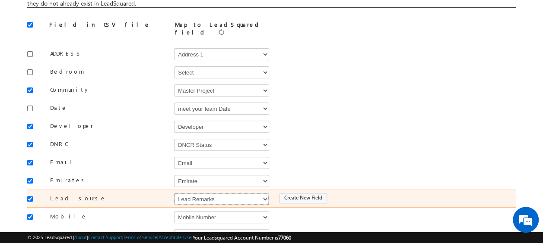
click at [208, 196] on select "Select Select Address 1 Address 2 Budget Building Name Buyer Persona Campaign N…" at bounding box center [221, 199] width 95 height 12
select select "Source"
click at [174, 193] on select "Select Select Address 1 Address 2 Budget Building Name Buyer Persona Campaign N…" at bounding box center [221, 199] width 95 height 12
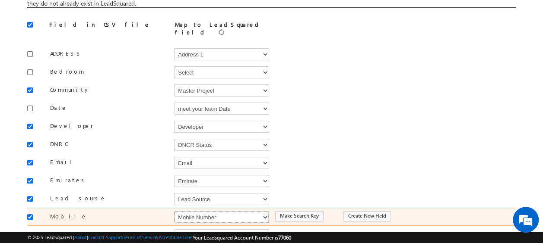
click at [202, 211] on select "Select Select Address 1 Address 2 Budget Building Name Buyer Persona Campaign N…" at bounding box center [221, 217] width 95 height 12
select select "Phone"
click at [174, 211] on select "Select Select Address 1 Address 2 Budget Building Name Buyer Persona Campaign N…" at bounding box center [221, 217] width 95 height 12
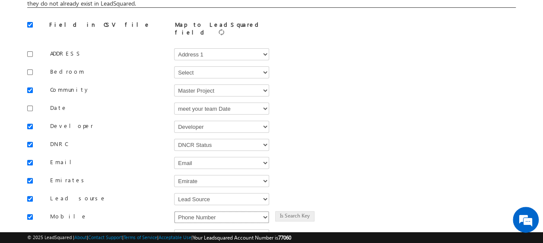
scroll to position [129, 0]
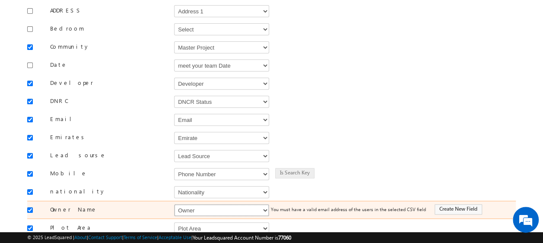
click at [197, 205] on select "Select Select Address 1 Address 2 Budget Building Name Buyer Persona Campaign N…" at bounding box center [221, 211] width 95 height 12
select select "FirstName"
click at [174, 205] on select "Select Select Address 1 Address 2 Budget Building Name Buyer Persona Campaign N…" at bounding box center [221, 211] width 95 height 12
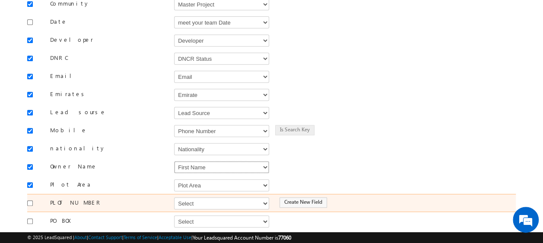
scroll to position [216, 0]
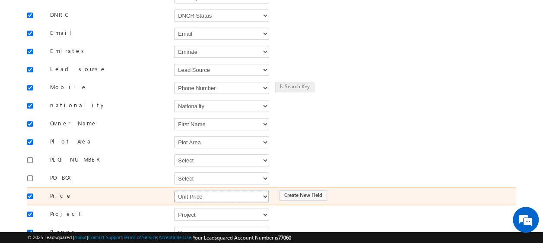
click at [203, 191] on select "Select Select Address 1 Address 2 Budget Building Name Buyer Persona Campaign N…" at bounding box center [221, 197] width 95 height 12
select select "mx_Unit_Number"
click at [174, 191] on select "Select Select Address 1 Address 2 Budget Building Name Buyer Persona Campaign N…" at bounding box center [221, 197] width 95 height 12
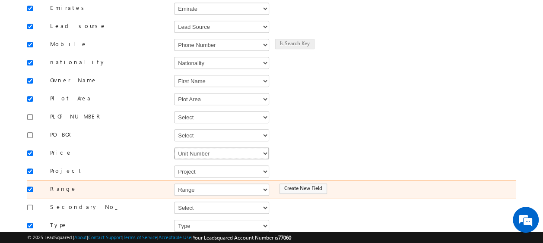
scroll to position [302, 0]
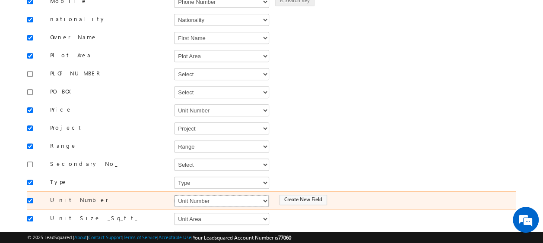
click at [237, 195] on select "Select Select Address 1 Address 2 Budget Building Name Buyer Persona Campaign N…" at bounding box center [221, 201] width 95 height 12
select select "mx_Unit_No"
click at [174, 195] on select "Select Select Address 1 Address 2 Budget Building Name Buyer Persona Campaign N…" at bounding box center [221, 201] width 95 height 12
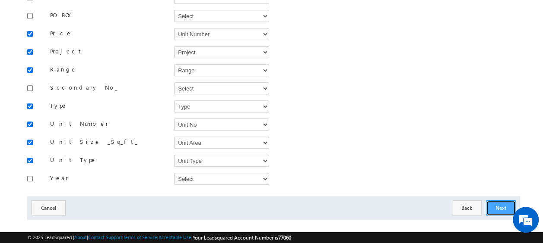
click at [503, 201] on button "Next" at bounding box center [501, 208] width 30 height 15
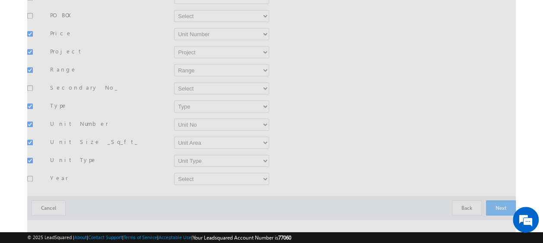
scroll to position [191, 0]
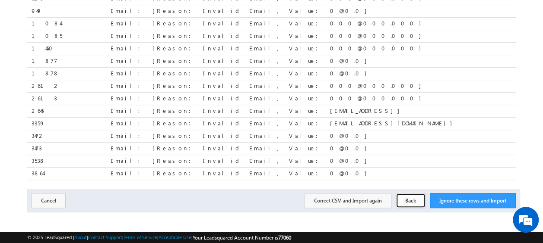
click at [406, 196] on button "Back" at bounding box center [410, 200] width 30 height 15
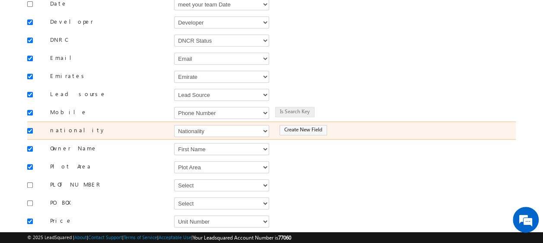
scroll to position [148, 0]
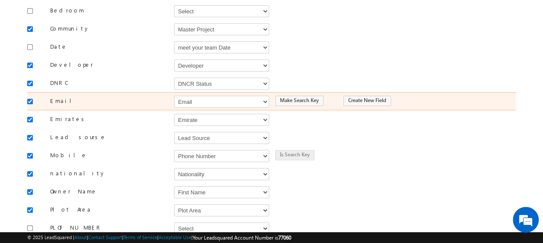
click at [29, 99] on input "checkbox" at bounding box center [30, 102] width 6 height 6
checkbox input "false"
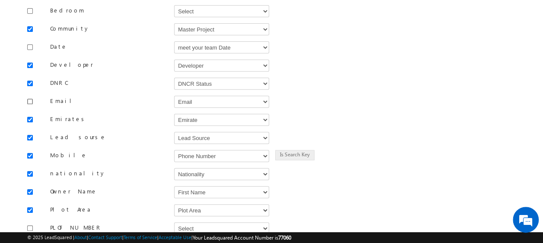
scroll to position [363, 0]
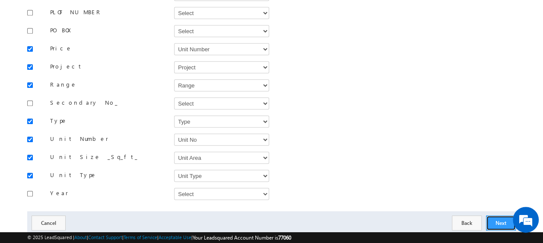
drag, startPoint x: 491, startPoint y: 212, endPoint x: 491, endPoint y: 257, distance: 44.9
click at [495, 216] on button "Next" at bounding box center [501, 223] width 30 height 15
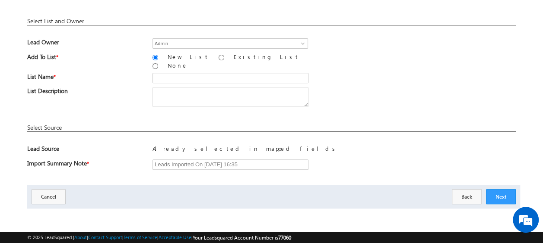
scroll to position [127, 0]
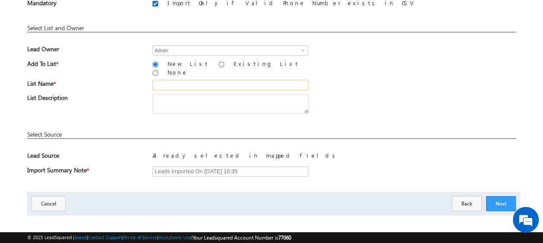
click at [173, 82] on input "text" at bounding box center [230, 85] width 156 height 10
type input "19_Aug_2025_MS_09_04"
click at [502, 201] on button "Next" at bounding box center [501, 203] width 30 height 15
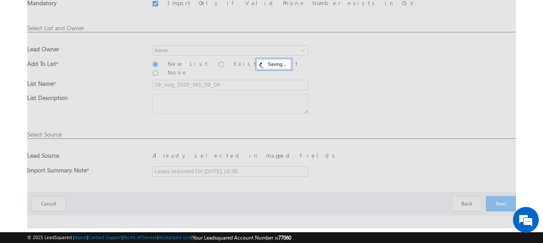
scroll to position [23, 0]
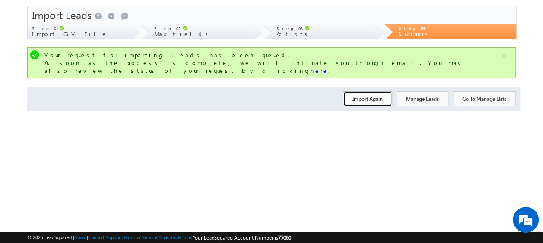
click at [369, 92] on button "Import Again" at bounding box center [367, 99] width 49 height 15
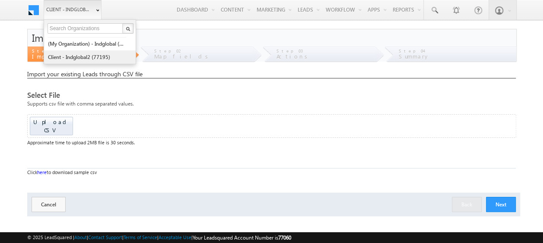
click at [95, 59] on link "Client - indglobal2 (77195)" at bounding box center [86, 57] width 79 height 13
